Goal: Find contact information: Find contact information

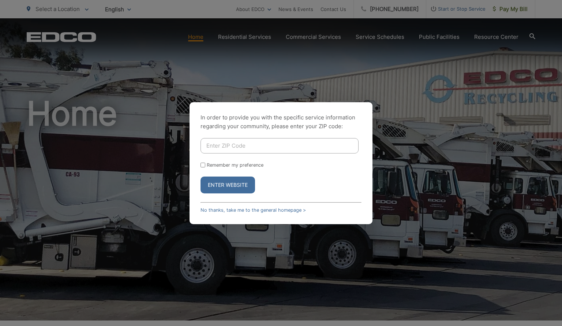
click at [418, 92] on div "In order to provide you with the specific service information regarding your co…" at bounding box center [281, 163] width 562 height 326
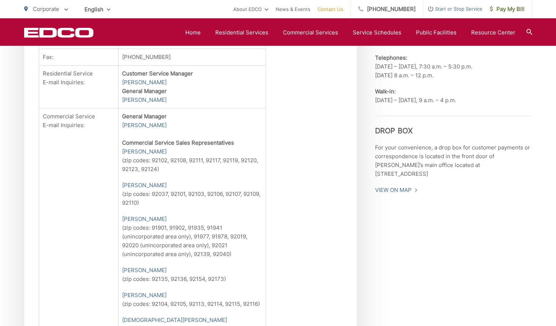
scroll to position [345, 0]
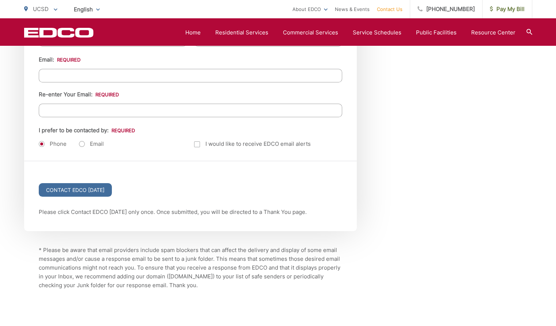
scroll to position [990, 0]
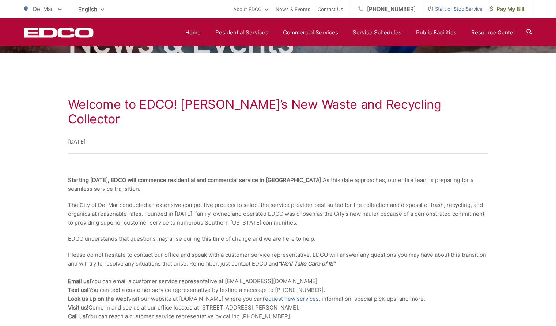
scroll to position [86, 0]
